Goal: Information Seeking & Learning: Learn about a topic

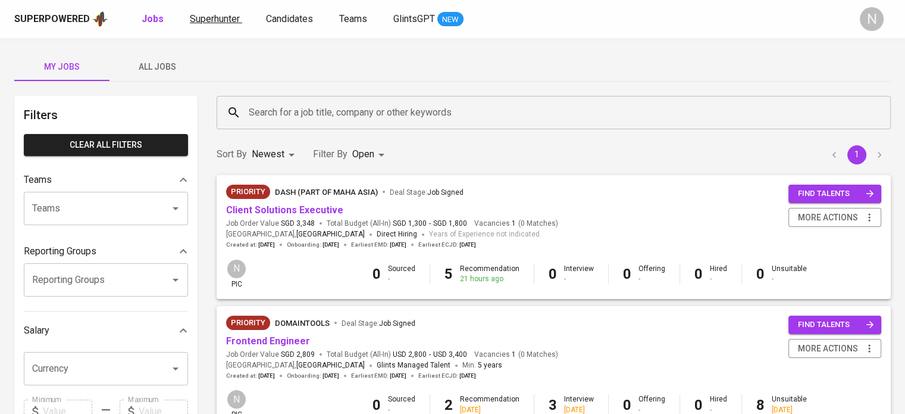
click at [209, 21] on span "Superhunter" at bounding box center [215, 18] width 50 height 11
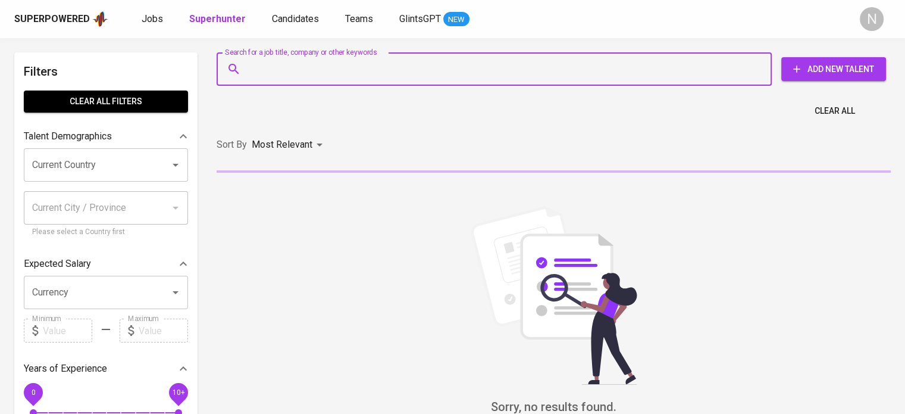
click at [282, 70] on input "Search for a job title, company or other keywords" at bounding box center [497, 69] width 503 height 23
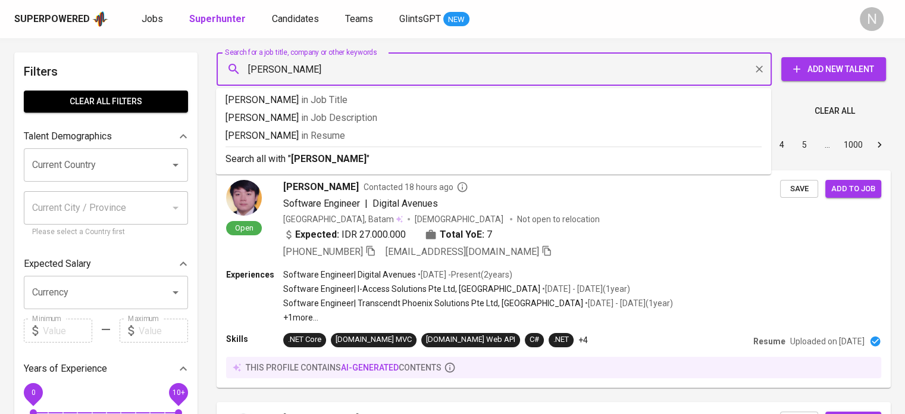
type input "[PERSON_NAME]"
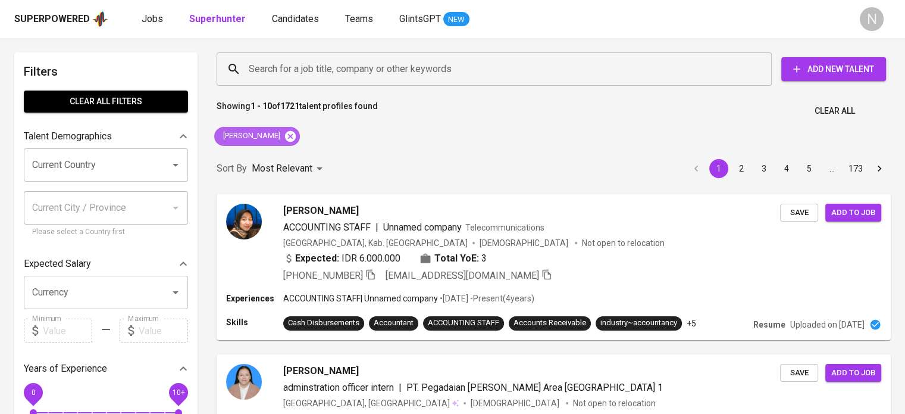
click at [296, 133] on icon at bounding box center [290, 135] width 11 height 11
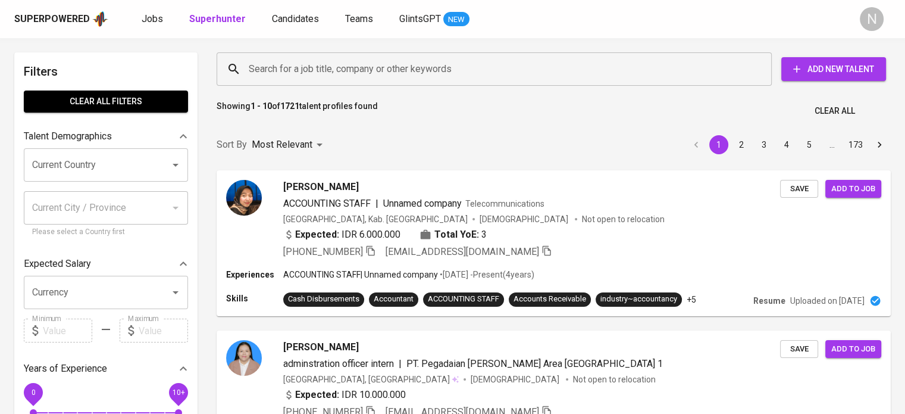
click at [288, 68] on input "Search for a job title, company or other keywords" at bounding box center [497, 69] width 503 height 23
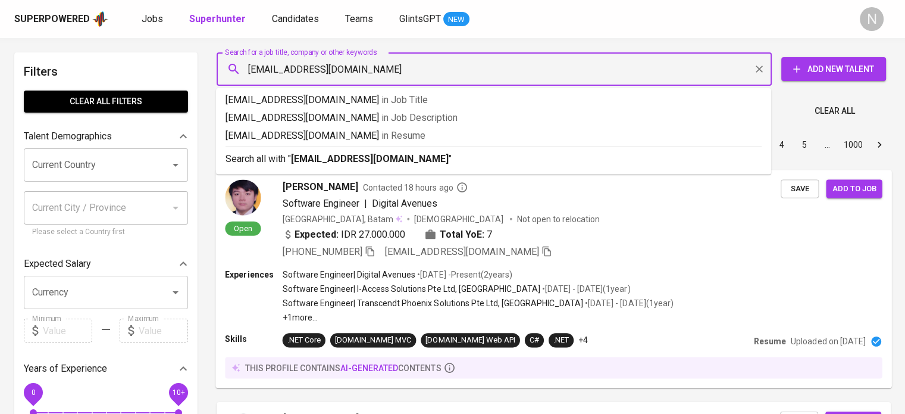
type input "[PERSON_NAME][EMAIL_ADDRESS][DOMAIN_NAME]"
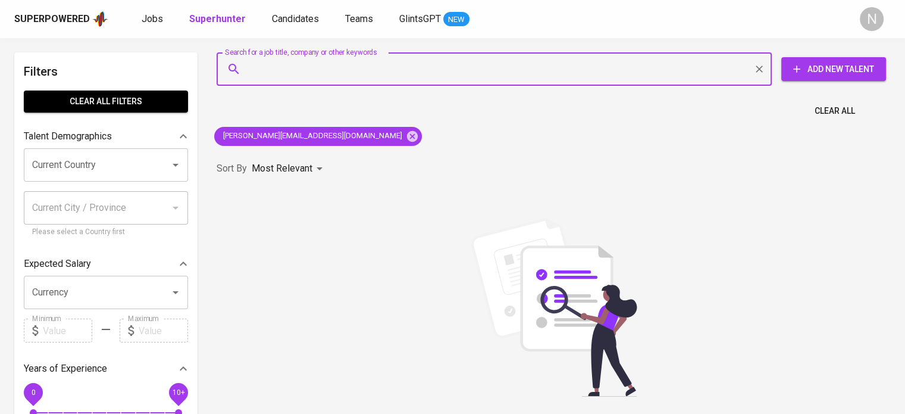
click at [314, 65] on input "Search for a job title, company or other keywords" at bounding box center [497, 69] width 503 height 23
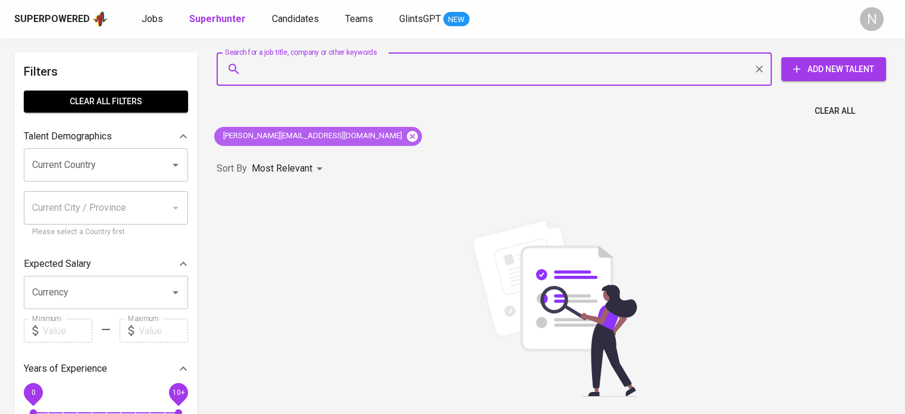
click at [407, 136] on icon at bounding box center [412, 135] width 11 height 11
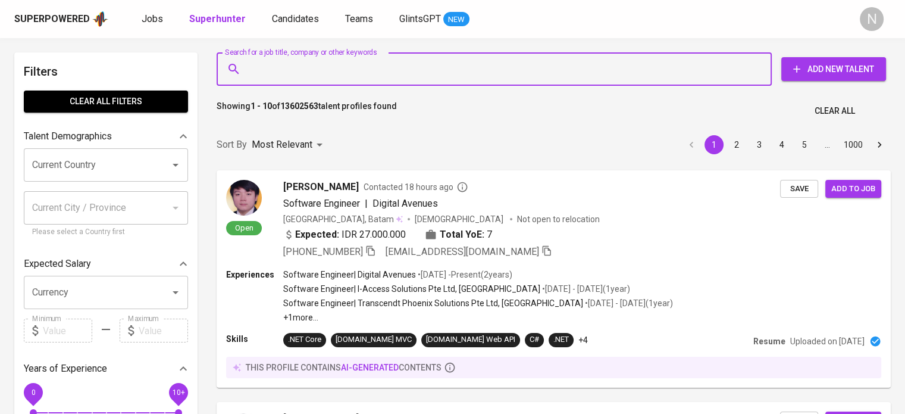
click at [307, 64] on input "Search for a job title, company or other keywords" at bounding box center [497, 69] width 503 height 23
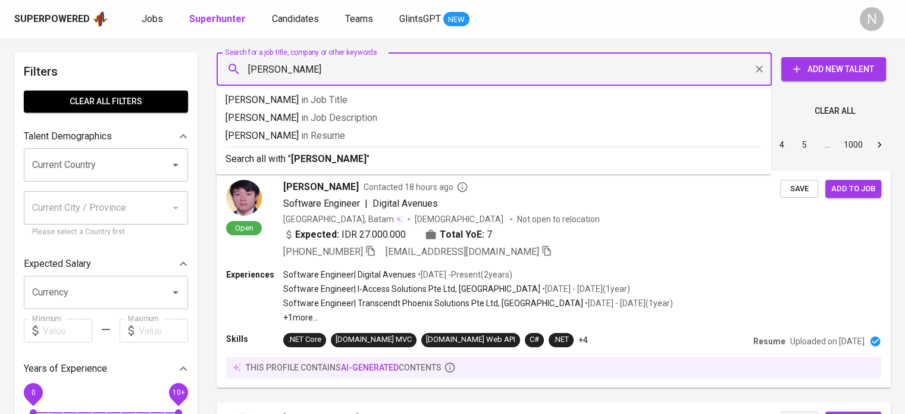
type input "Bianca Ave"
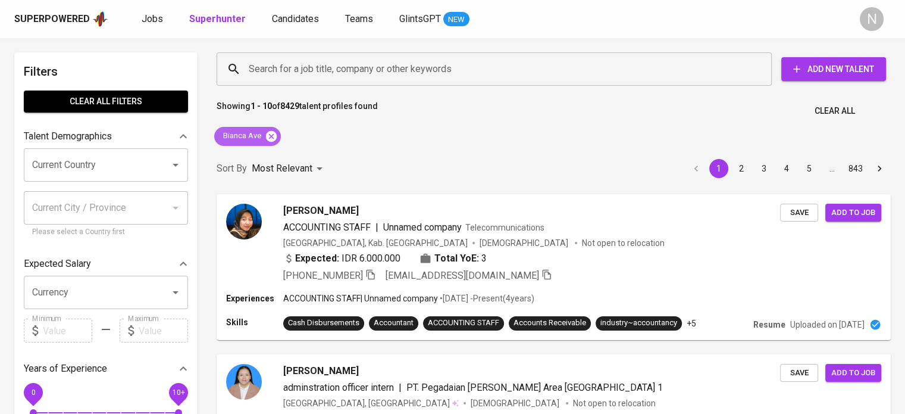
click at [271, 135] on icon at bounding box center [271, 136] width 13 height 13
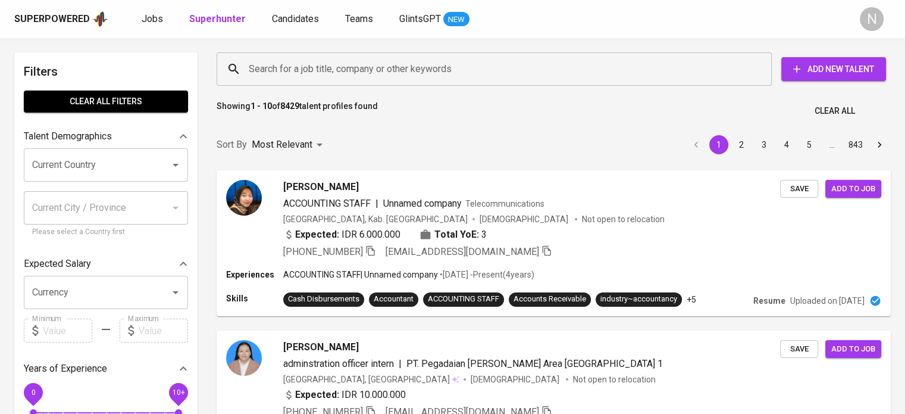
click at [309, 71] on input "Search for a job title, company or other keywords" at bounding box center [497, 69] width 503 height 23
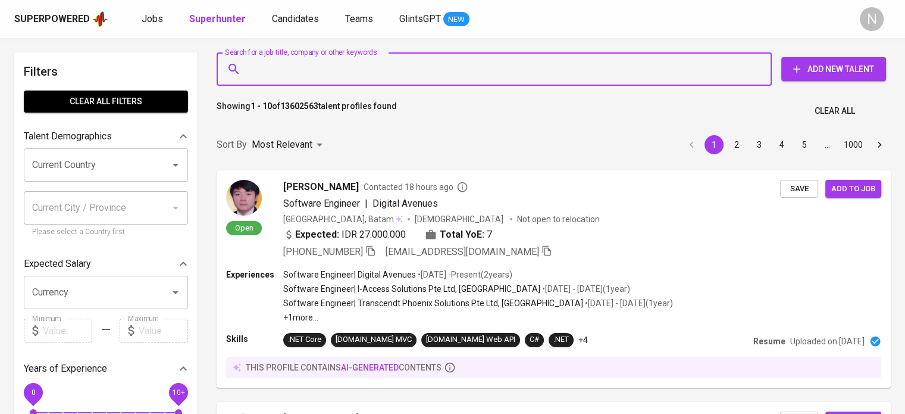
click at [323, 74] on input "Search for a job title, company or other keywords" at bounding box center [497, 69] width 503 height 23
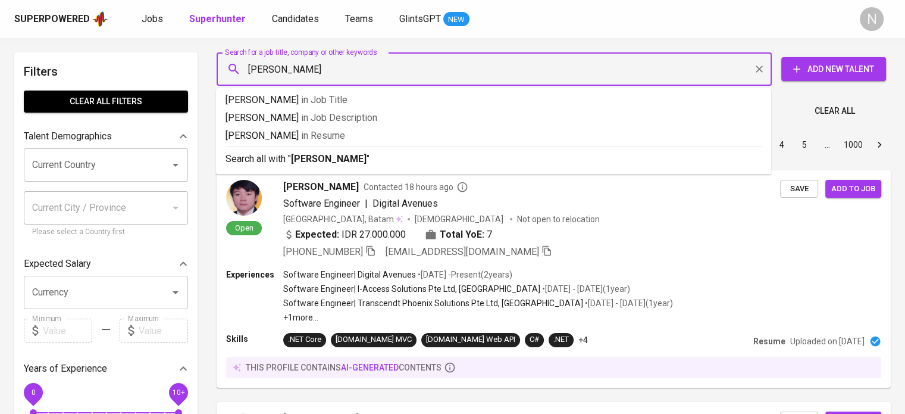
type input "[PERSON_NAME]"
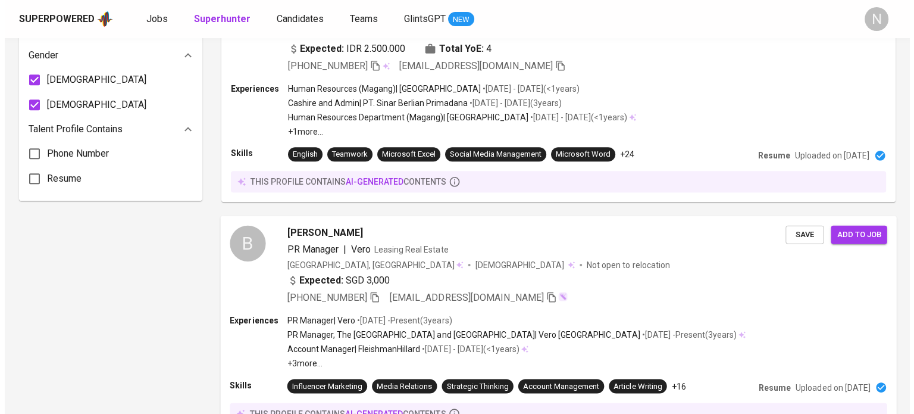
scroll to position [833, 0]
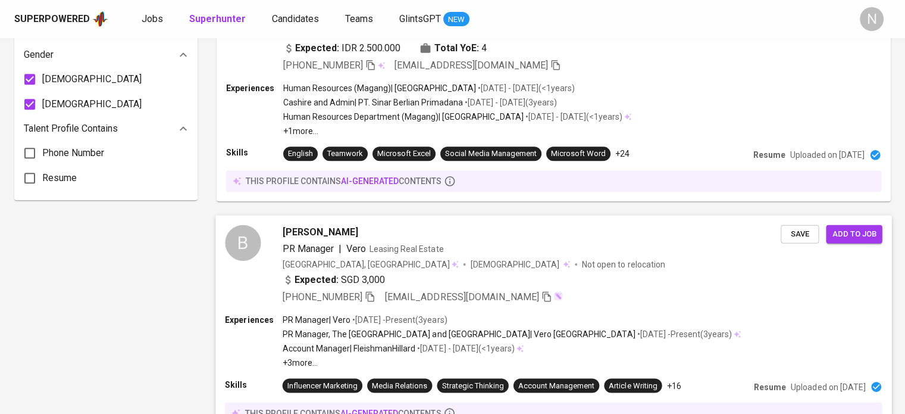
click at [495, 245] on div "PR Manager | Vero Leasing Real Estate" at bounding box center [532, 248] width 499 height 14
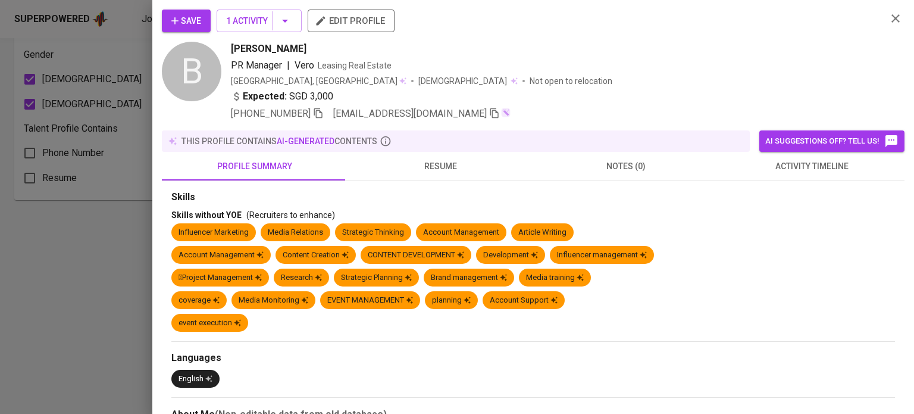
click at [444, 173] on button "resume" at bounding box center [441, 166] width 186 height 29
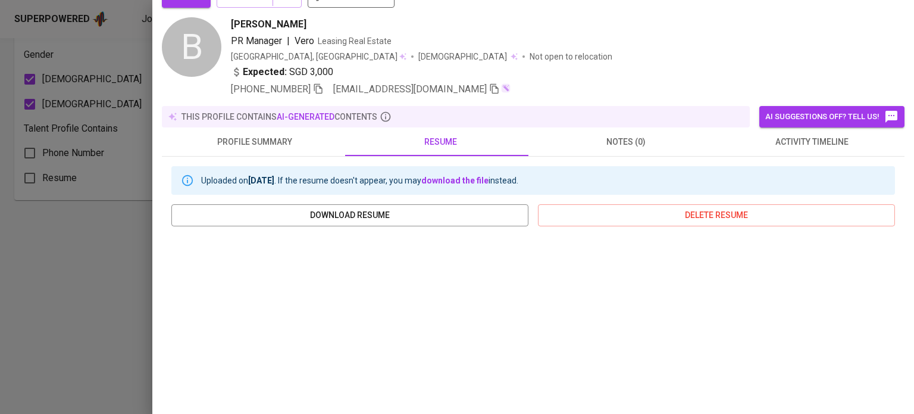
scroll to position [0, 0]
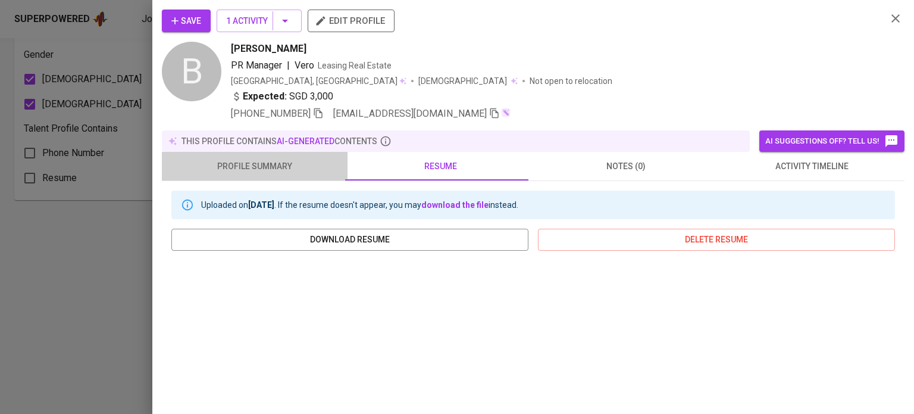
click at [290, 168] on span "profile summary" at bounding box center [254, 166] width 171 height 15
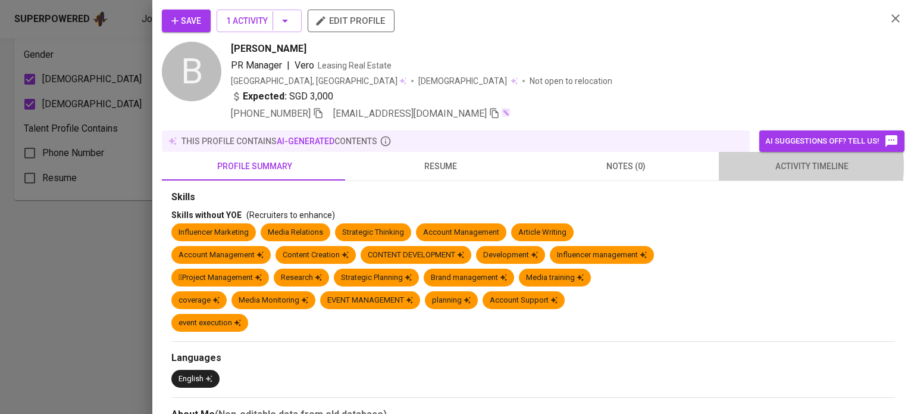
click at [764, 165] on span "activity timeline" at bounding box center [811, 166] width 171 height 15
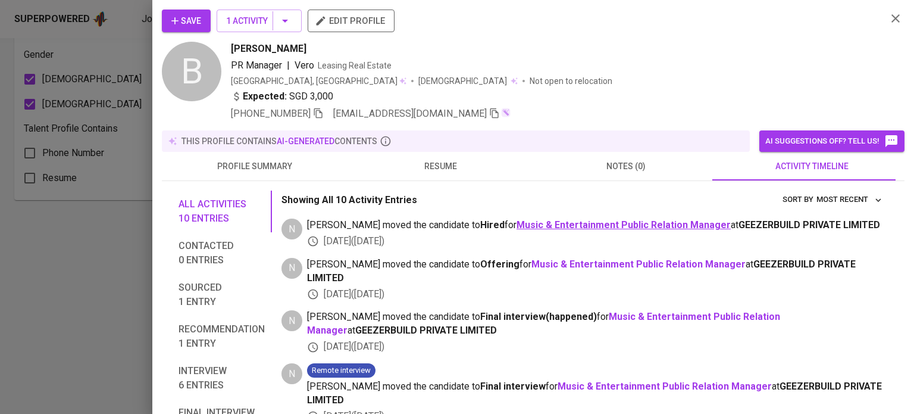
click at [637, 226] on b "Music & Entertainment Public Relation Manager" at bounding box center [623, 224] width 214 height 11
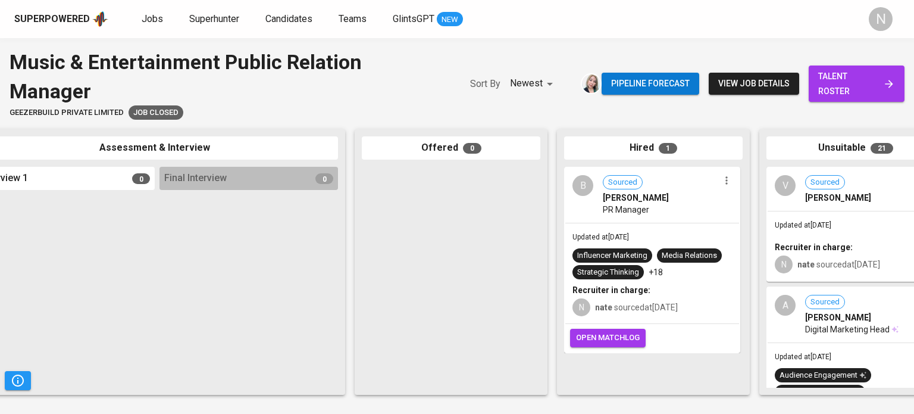
scroll to position [0, 502]
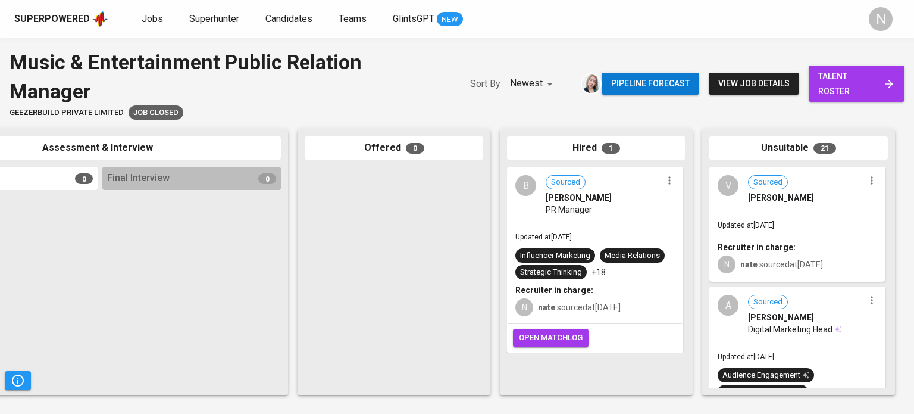
click at [578, 223] on div "Updated at Jan 31, 2024 Influencer Marketing Media Relations Strategic Thinking…" at bounding box center [595, 273] width 174 height 100
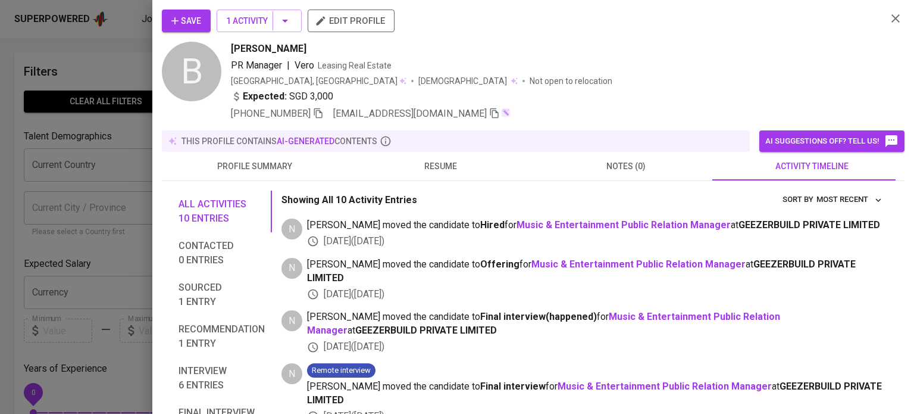
scroll to position [833, 0]
